Goal: Navigation & Orientation: Find specific page/section

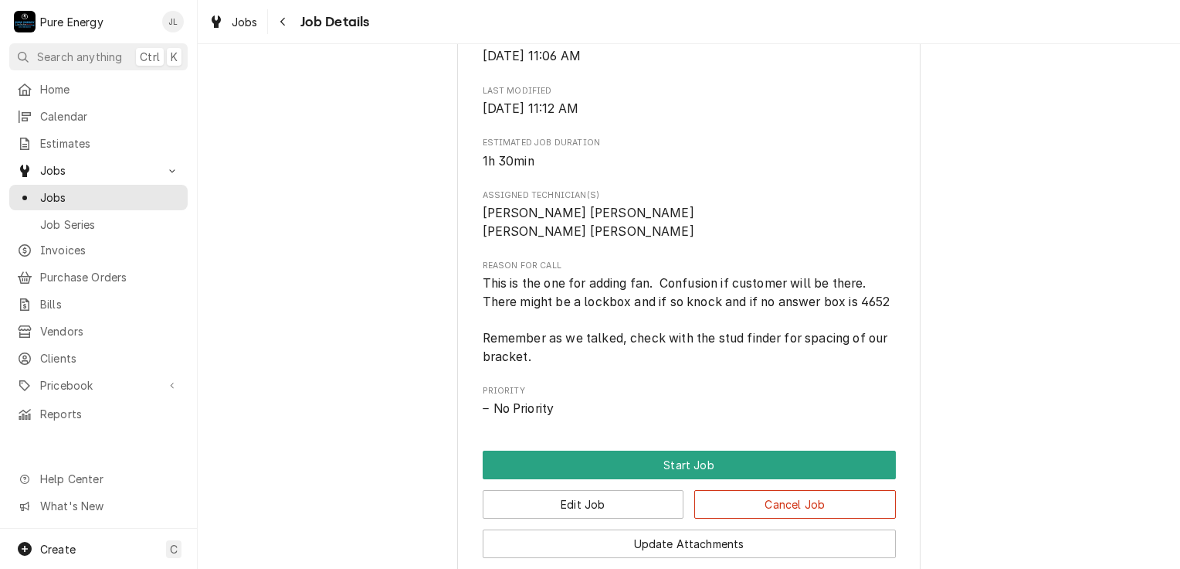
scroll to position [773, 0]
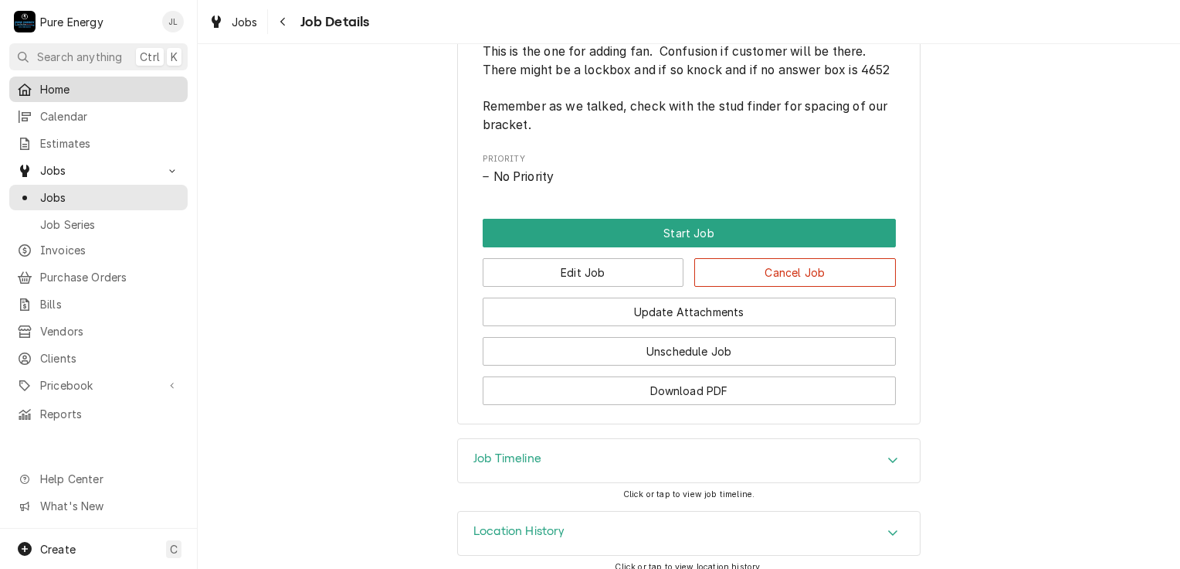
click at [111, 87] on span "Home" at bounding box center [110, 89] width 140 height 16
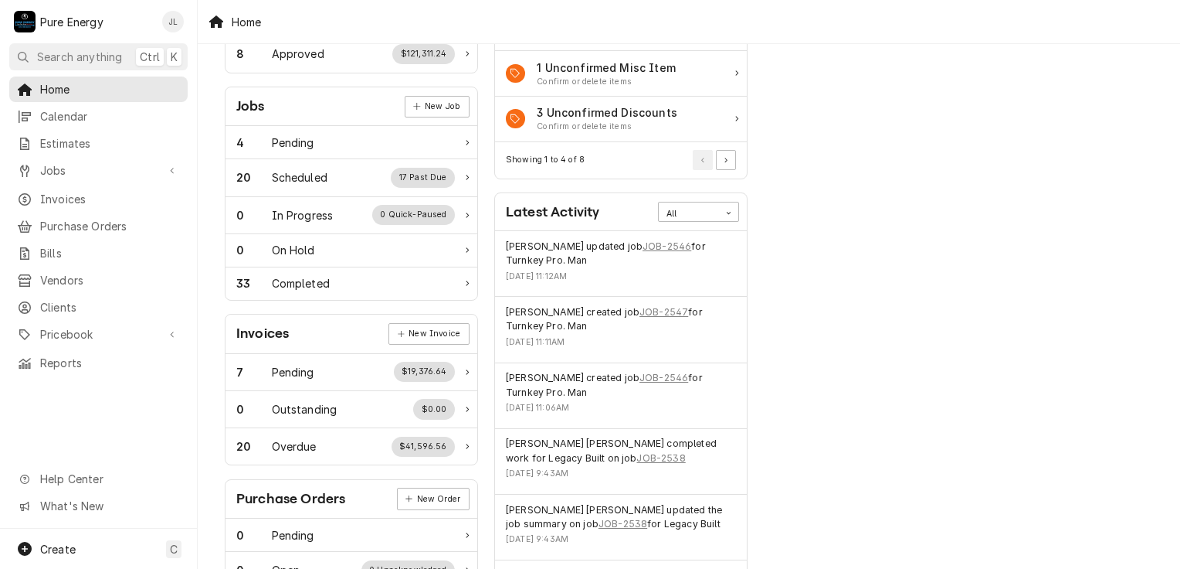
scroll to position [117, 0]
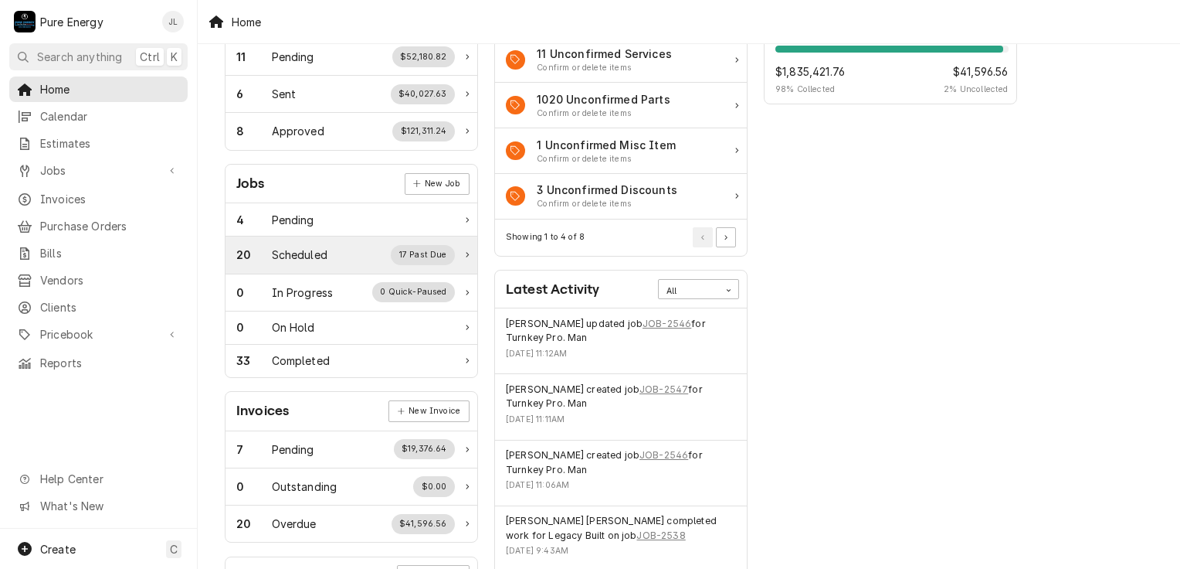
click at [336, 252] on div "20 Scheduled 17 Past Due" at bounding box center [345, 255] width 219 height 20
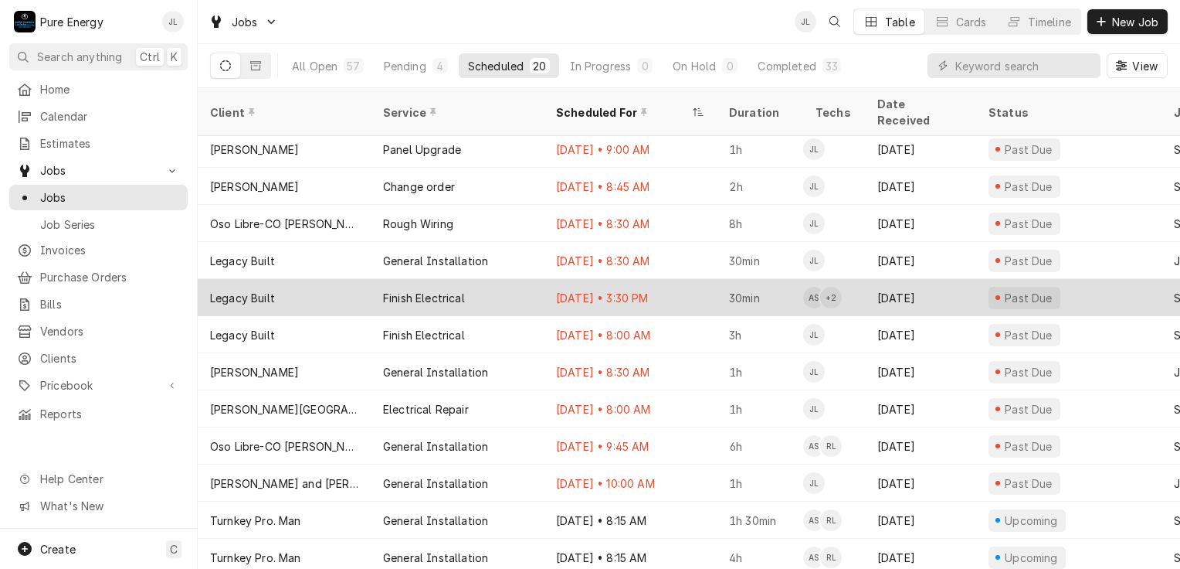
scroll to position [302, 0]
